Goal: Task Accomplishment & Management: Manage account settings

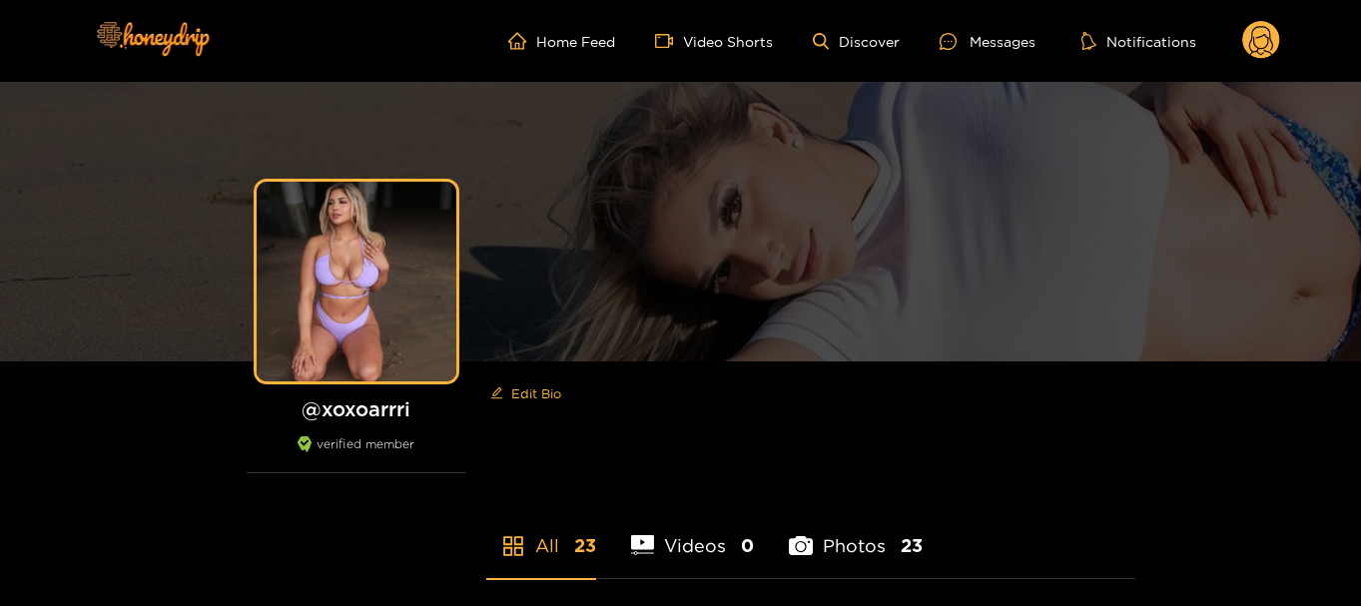
click at [1249, 32] on circle at bounding box center [1261, 40] width 38 height 38
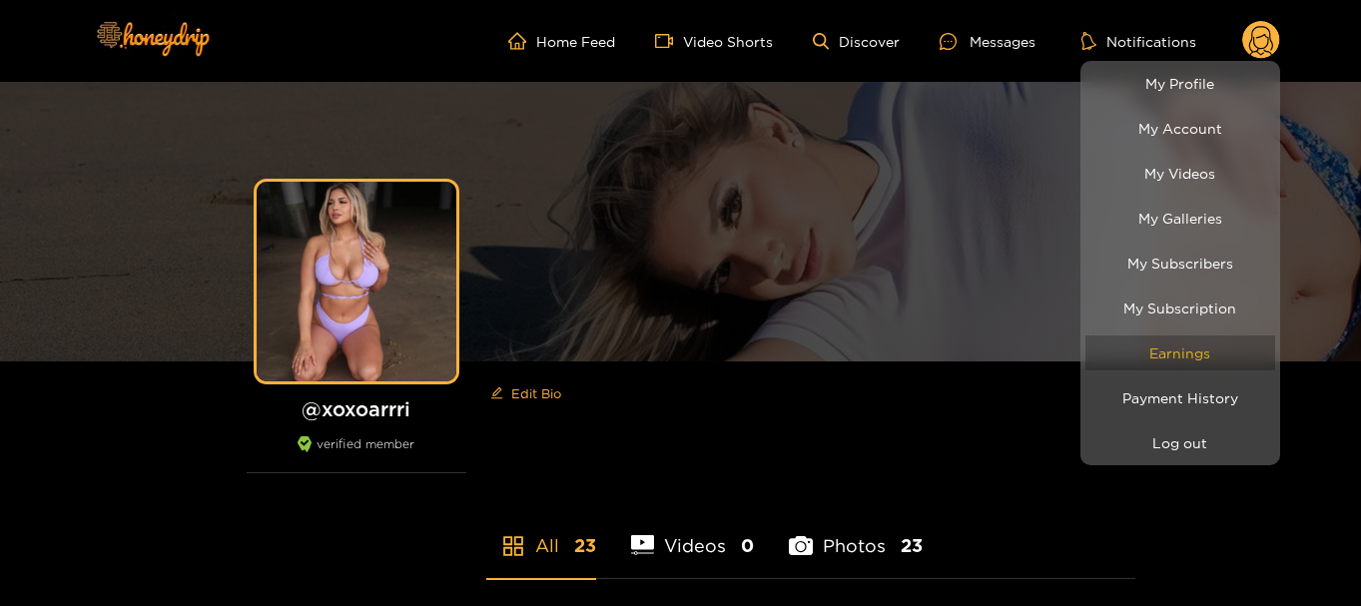
click at [1185, 353] on link "Earnings" at bounding box center [1180, 352] width 190 height 35
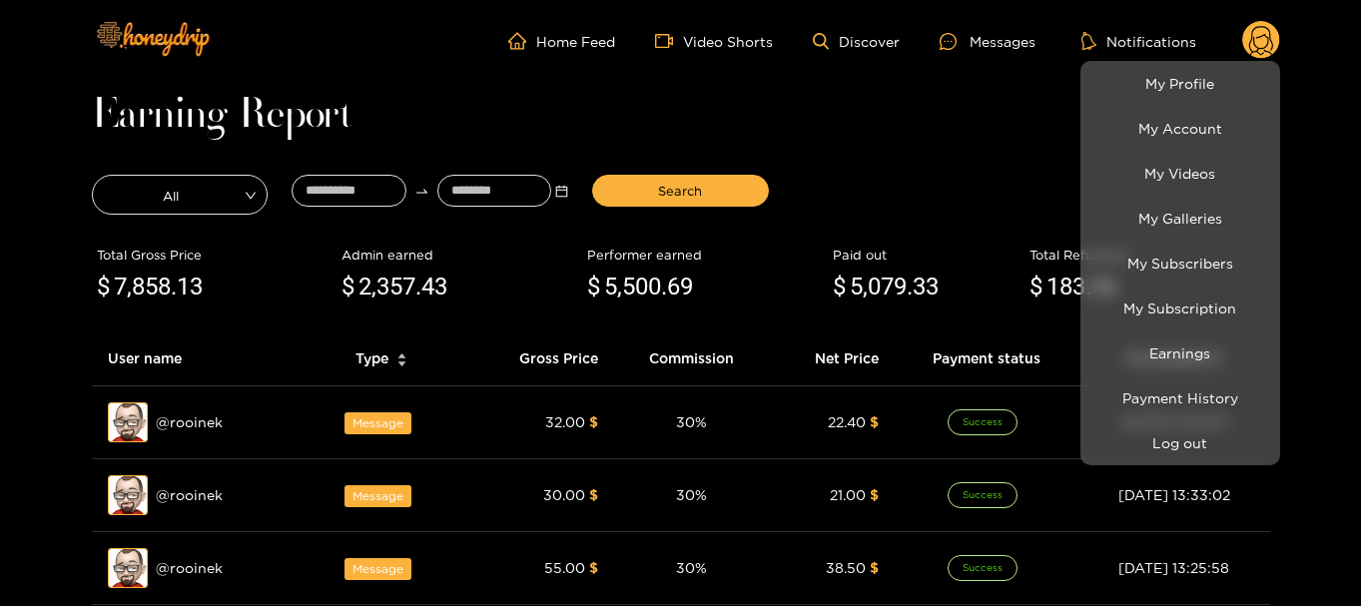
click at [313, 188] on div at bounding box center [680, 303] width 1361 height 606
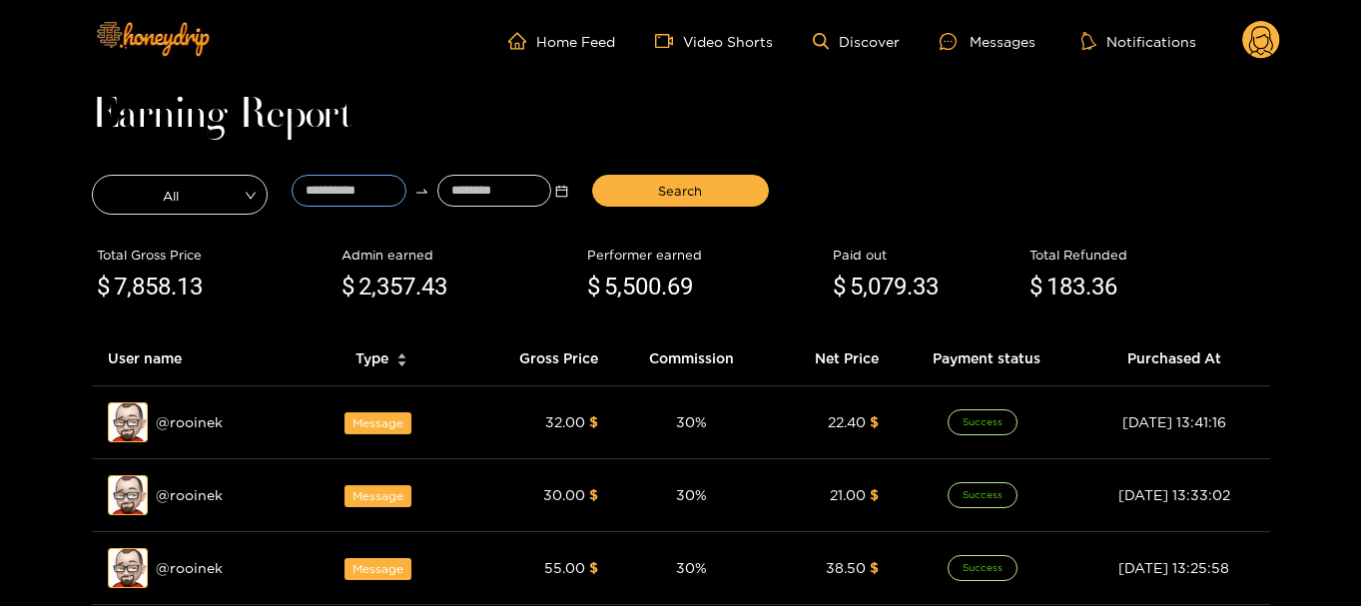
click at [313, 188] on input at bounding box center [349, 191] width 115 height 32
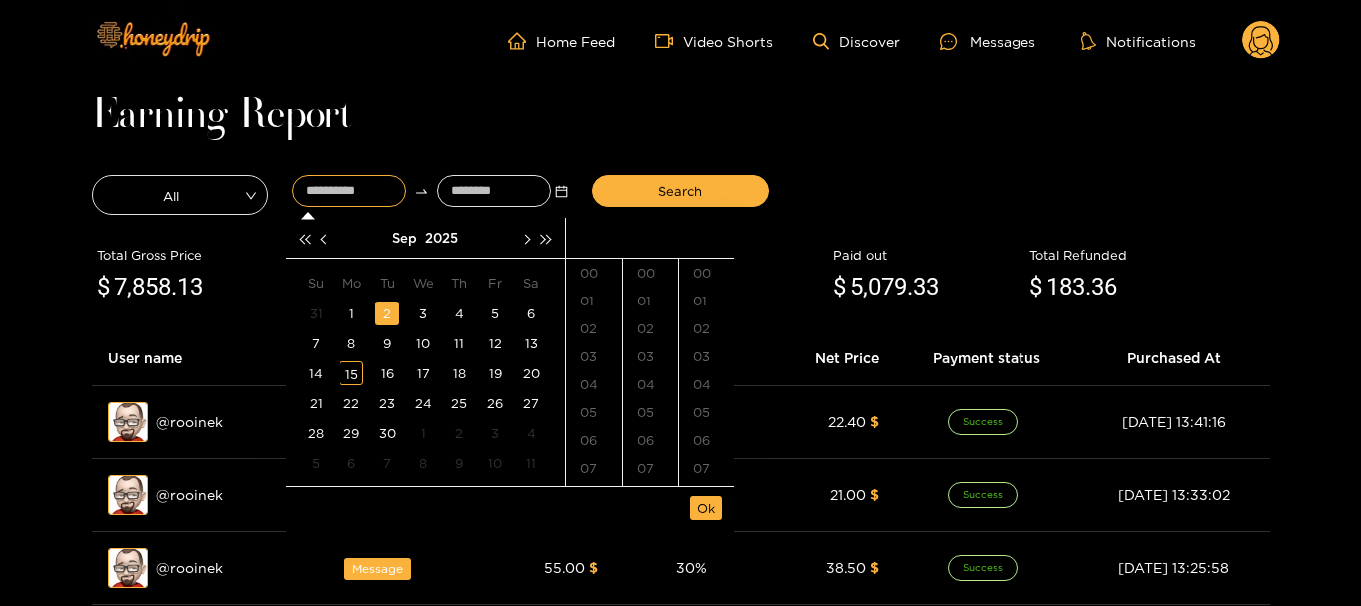
type input "**********"
click at [331, 238] on button "button" at bounding box center [325, 238] width 21 height 40
click at [330, 238] on button "button" at bounding box center [325, 238] width 21 height 40
click at [342, 427] on div "28" at bounding box center [351, 433] width 24 height 24
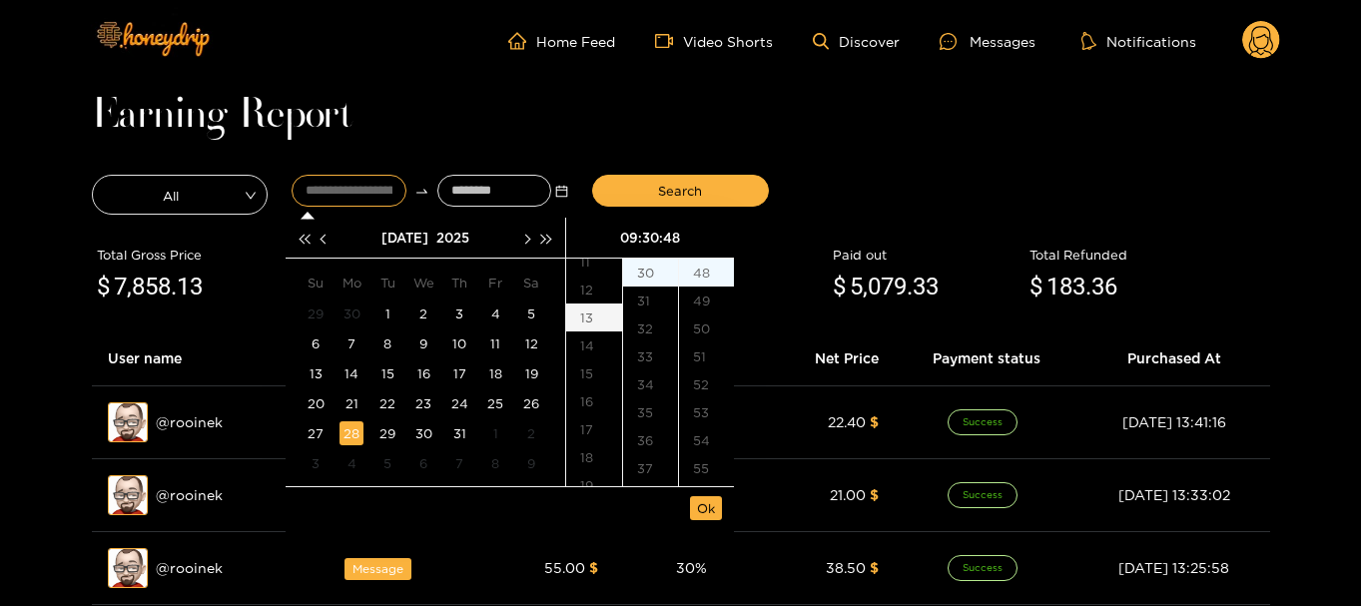
scroll to position [351, 0]
click at [597, 433] on div "18" at bounding box center [594, 424] width 56 height 28
click at [662, 272] on div "00" at bounding box center [650, 273] width 55 height 28
click at [704, 278] on div "00" at bounding box center [706, 273] width 55 height 28
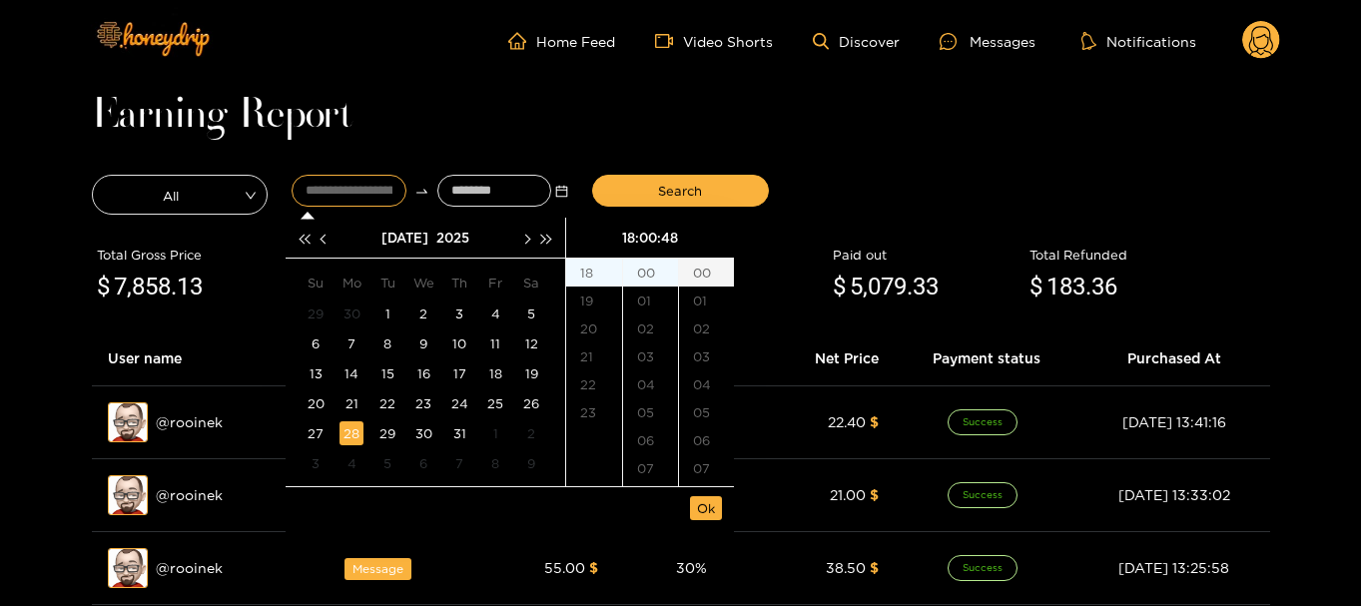
type input "**********"
click at [703, 506] on span "Ok" at bounding box center [706, 508] width 18 height 20
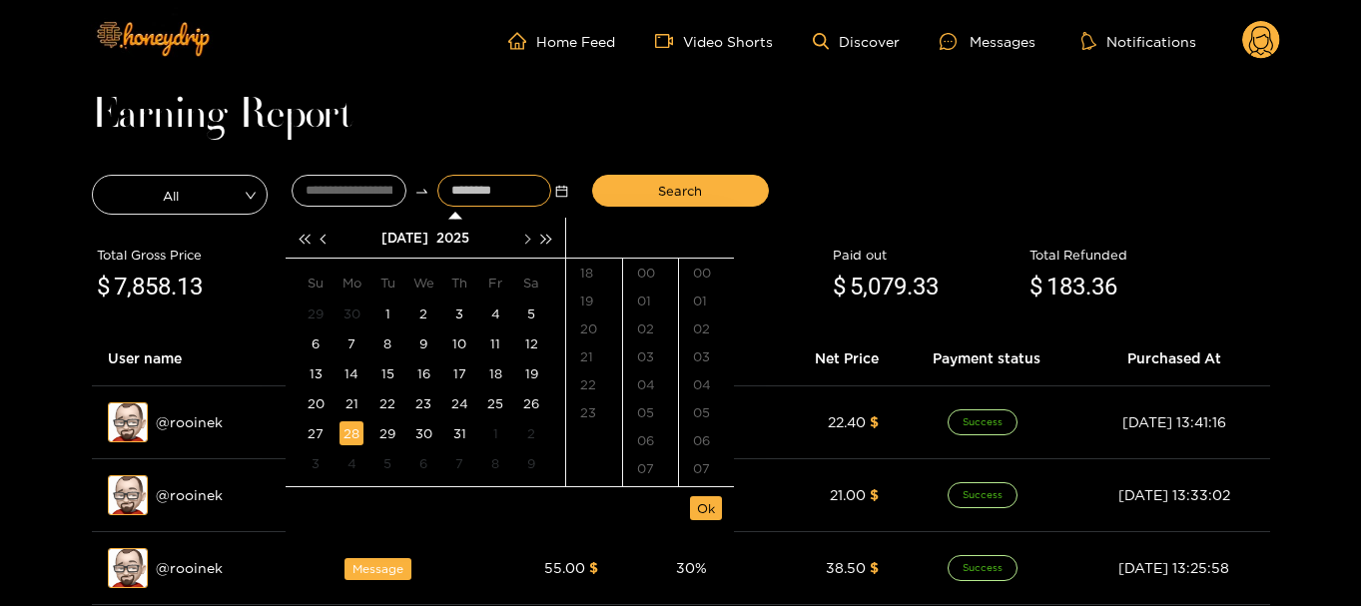
click at [528, 235] on button "button" at bounding box center [525, 238] width 21 height 40
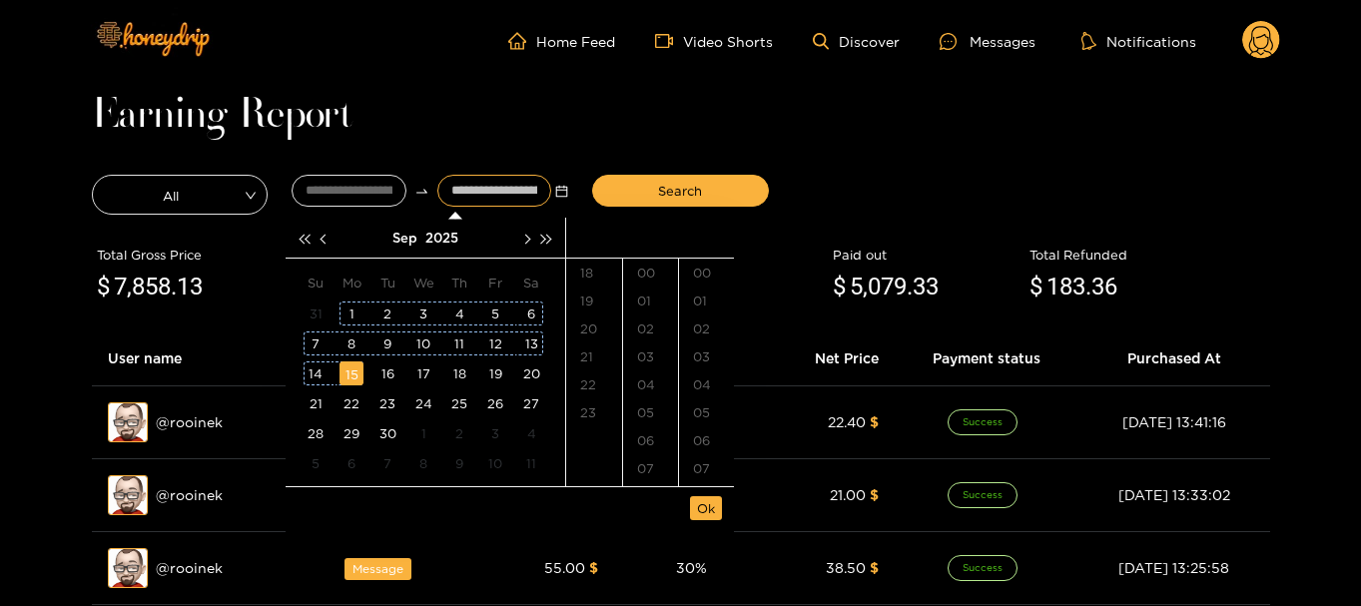
click at [351, 370] on div "15" at bounding box center [351, 373] width 24 height 24
type input "**********"
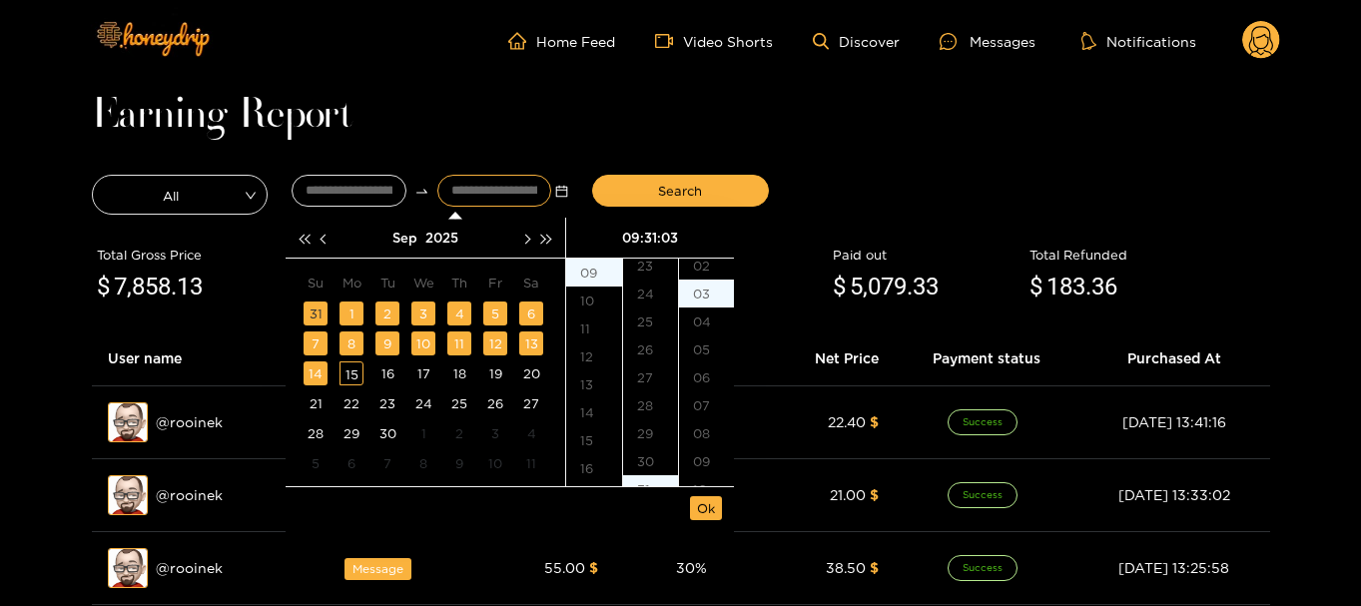
scroll to position [84, 0]
click at [719, 500] on button "Ok" at bounding box center [706, 508] width 32 height 24
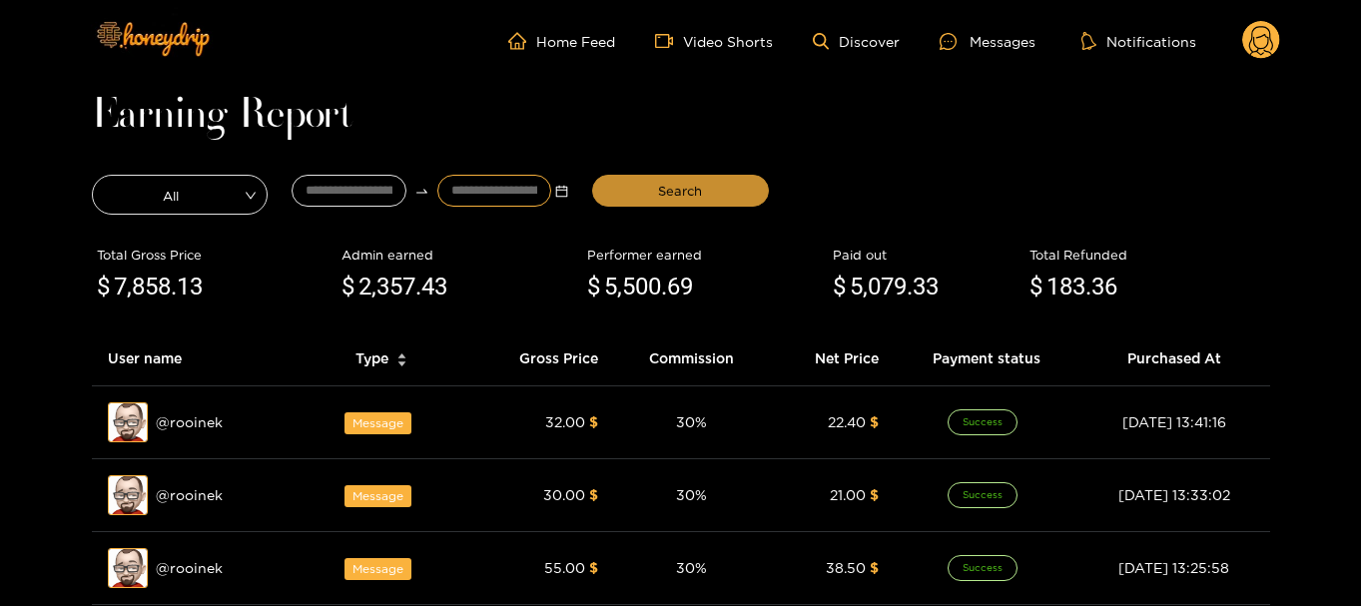
click at [685, 185] on span "Search" at bounding box center [680, 191] width 44 height 20
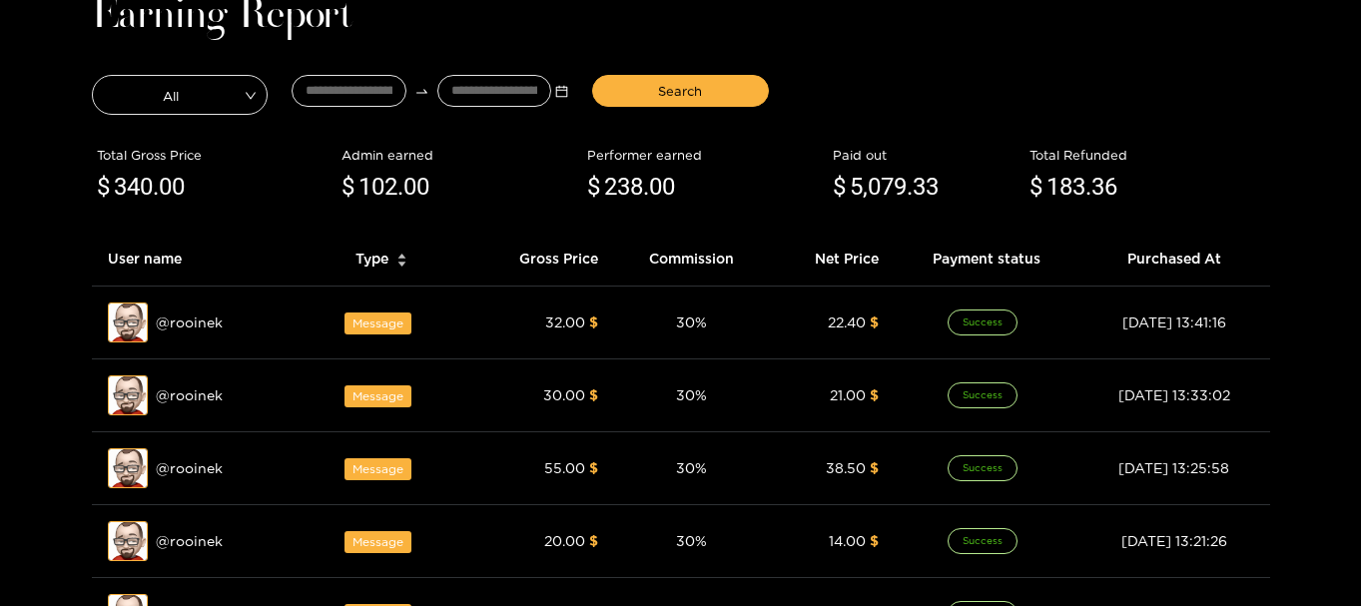
scroll to position [0, 0]
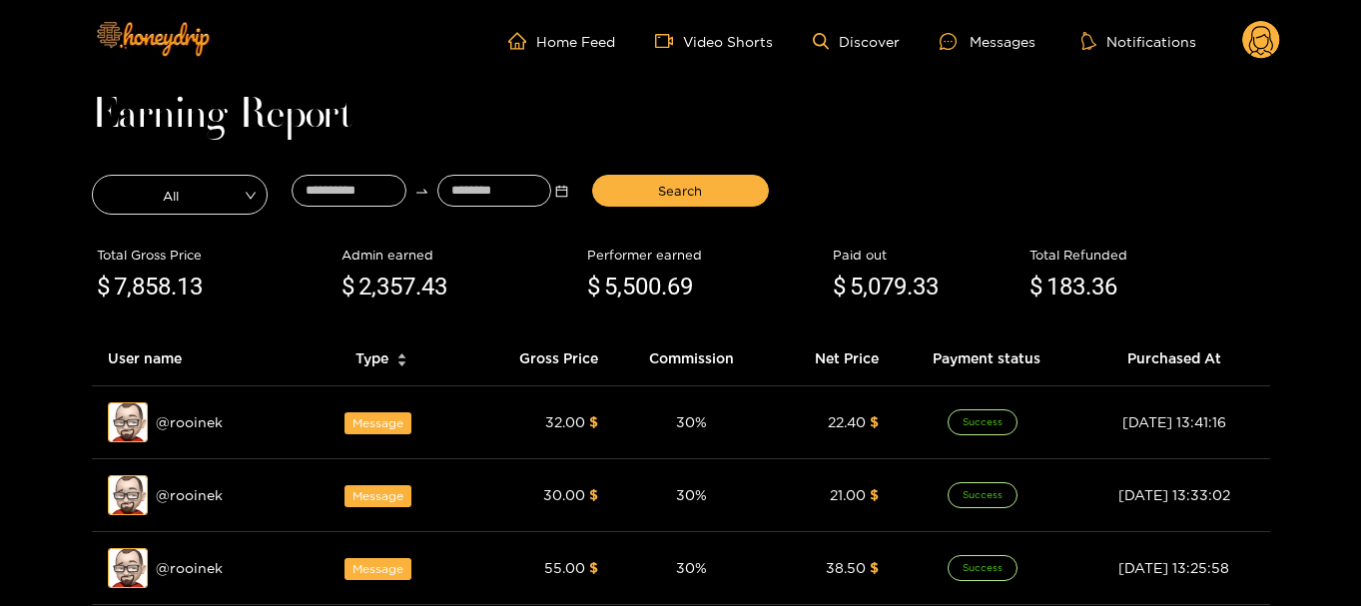
click at [1272, 23] on icon at bounding box center [1261, 41] width 38 height 40
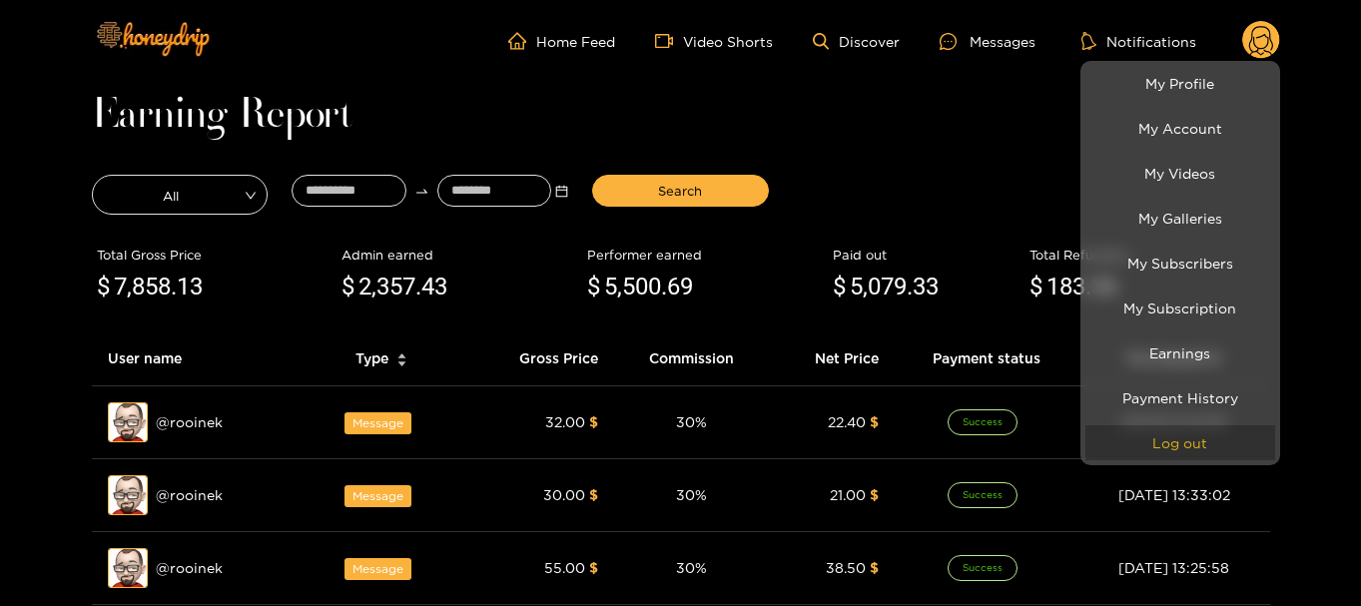
click at [1193, 425] on button "Log out" at bounding box center [1180, 442] width 190 height 35
